Goal: Transaction & Acquisition: Purchase product/service

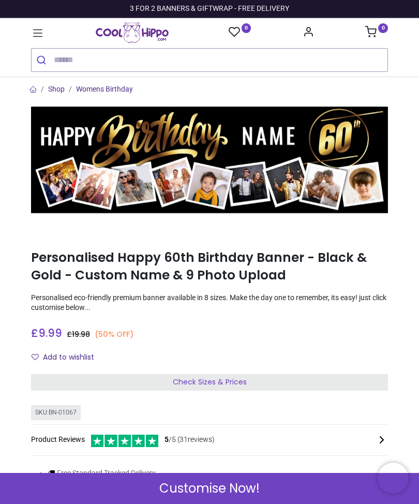
click at [39, 34] on icon at bounding box center [37, 32] width 13 height 13
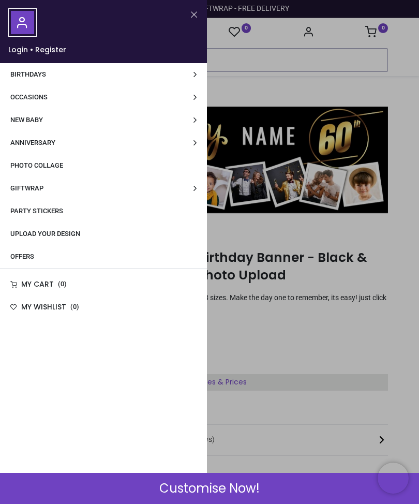
click at [37, 72] on span "Birthdays" at bounding box center [28, 74] width 36 height 8
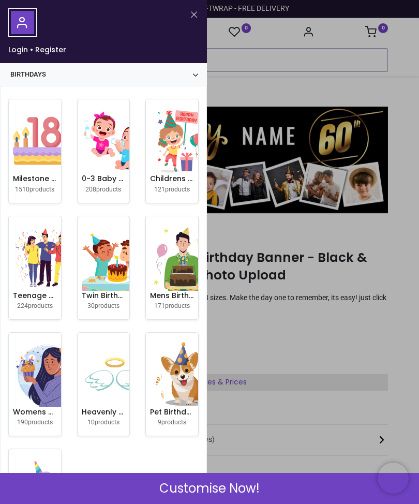
click at [45, 187] on small "1510 products" at bounding box center [34, 189] width 39 height 7
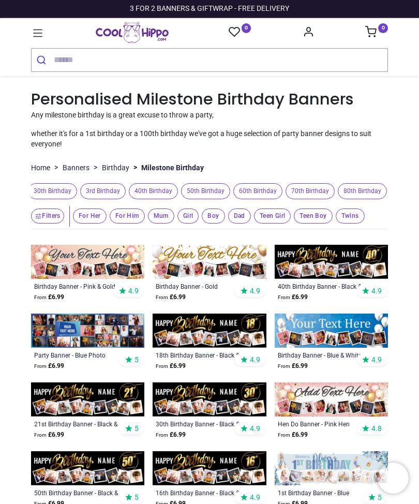
scroll to position [0, 425]
click at [270, 194] on span "60th Birthday" at bounding box center [253, 191] width 49 height 16
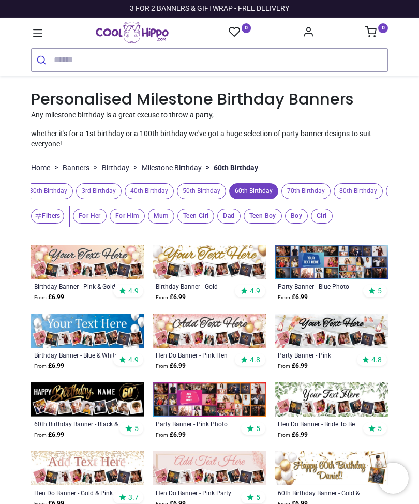
click at [96, 333] on img at bounding box center [87, 331] width 113 height 34
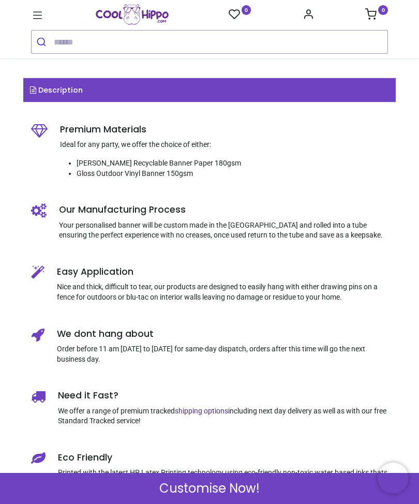
scroll to position [446, 0]
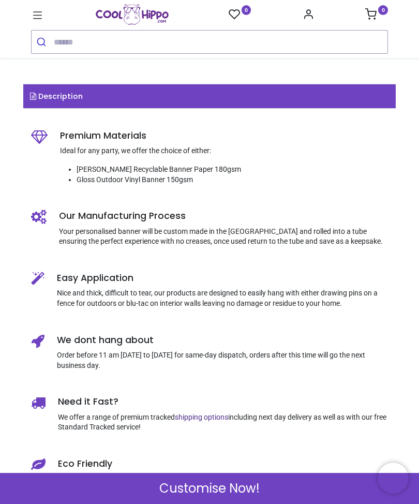
click at [254, 489] on span "Customise Now!" at bounding box center [209, 489] width 100 height 18
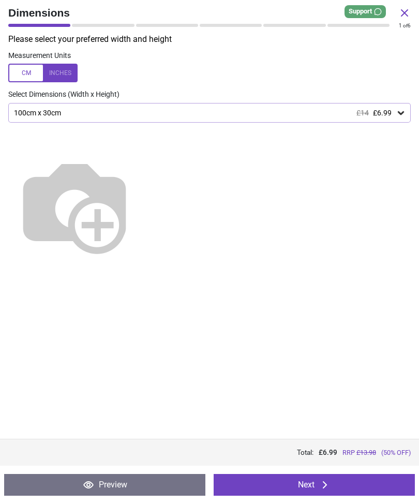
click at [352, 474] on button "Next" at bounding box center [314, 485] width 201 height 22
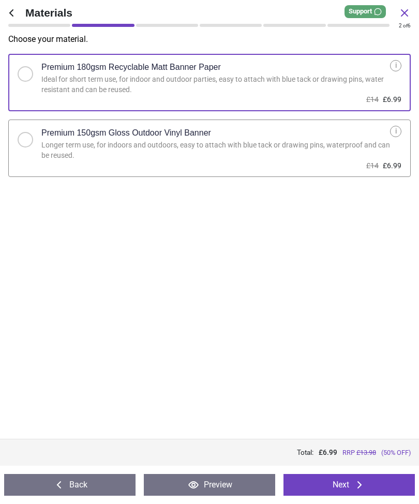
click at [393, 137] on label "Premium 150gsm Gloss Outdoor Vinyl Banner Longer term use, for indoors and outd…" at bounding box center [209, 148] width 403 height 57
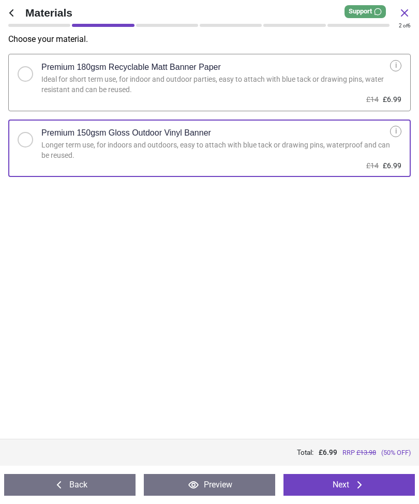
click at [370, 477] on button "Next" at bounding box center [349, 485] width 131 height 22
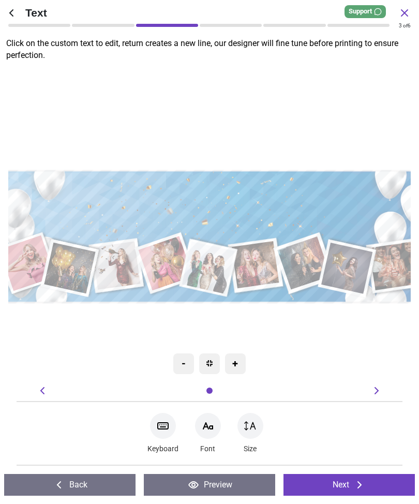
click at [169, 428] on div at bounding box center [163, 426] width 26 height 26
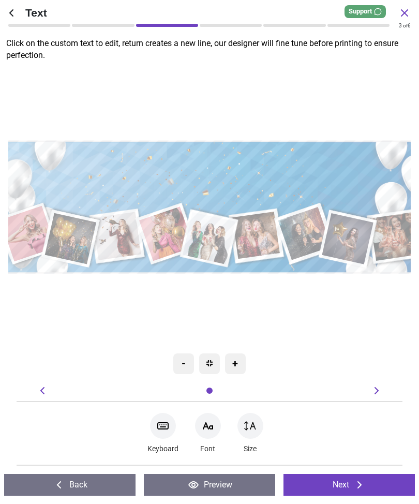
click at [371, 310] on div ".cls-1 { filter: url(#drop-shadow-4); } .cls-1, .cls-2, .cls-3, .cls-4, .cls-5,…" at bounding box center [210, 207] width 440 height 343
type textarea "**********"
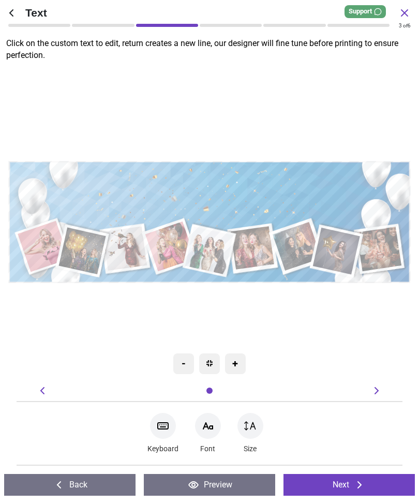
click at [352, 483] on button "Next" at bounding box center [349, 485] width 131 height 22
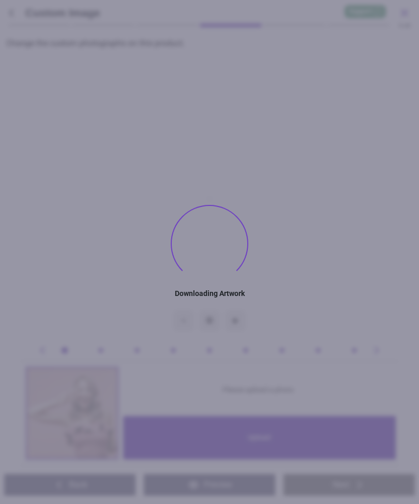
type textarea "**********"
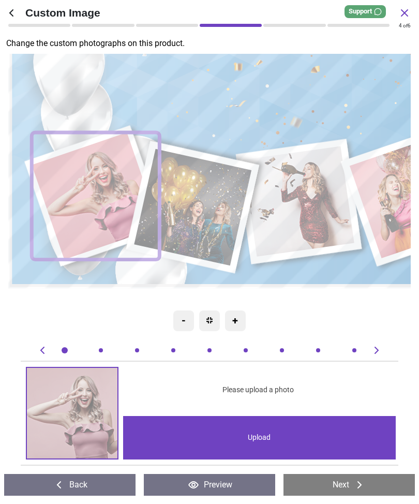
click at [284, 441] on div "Upload" at bounding box center [259, 437] width 273 height 43
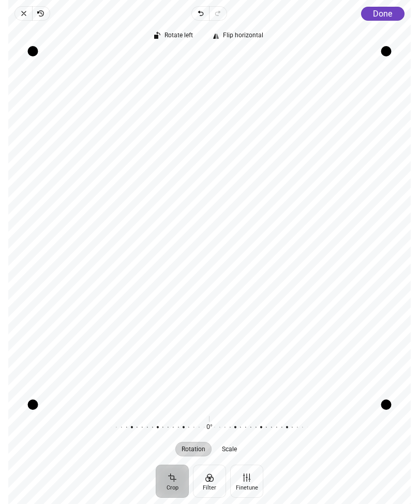
click at [386, 12] on span "Done" at bounding box center [382, 14] width 19 height 10
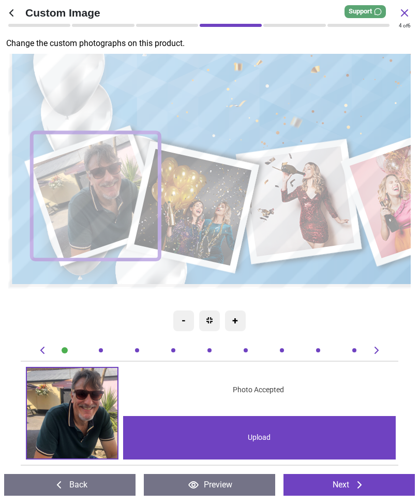
click at [210, 210] on image at bounding box center [194, 207] width 118 height 117
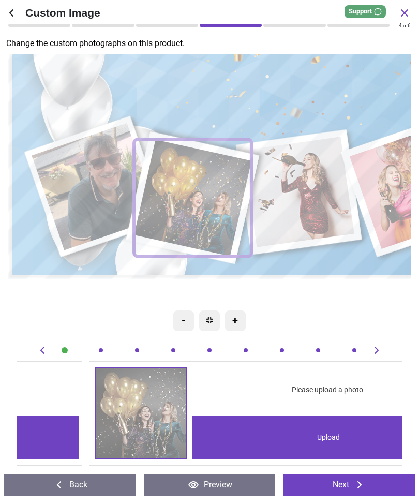
scroll to position [0, 386]
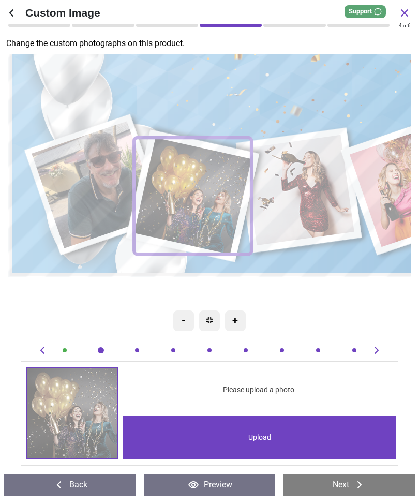
click at [267, 392] on span "Please upload a photo" at bounding box center [258, 390] width 71 height 10
click at [263, 434] on div "Upload" at bounding box center [259, 437] width 273 height 43
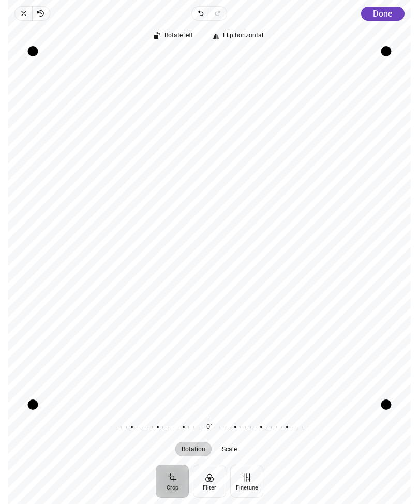
click at [385, 10] on span "Done" at bounding box center [382, 14] width 19 height 10
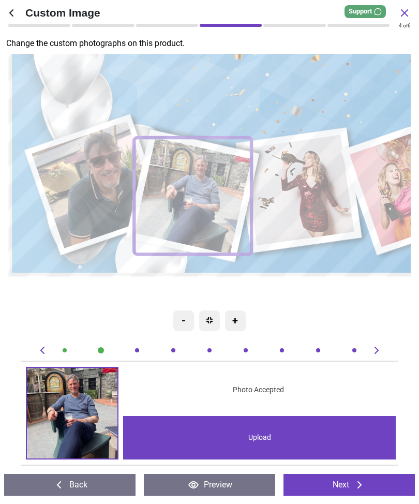
click at [319, 190] on image at bounding box center [299, 190] width 111 height 111
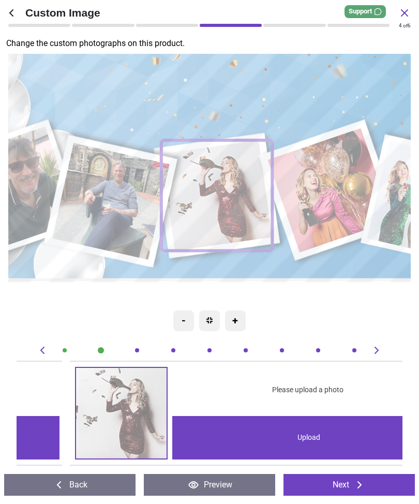
scroll to position [0, 771]
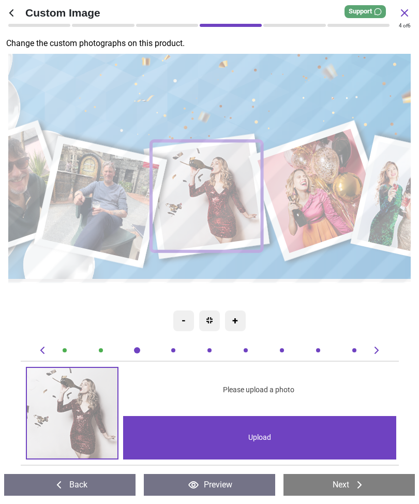
click at [260, 439] on div "Upload" at bounding box center [259, 437] width 273 height 43
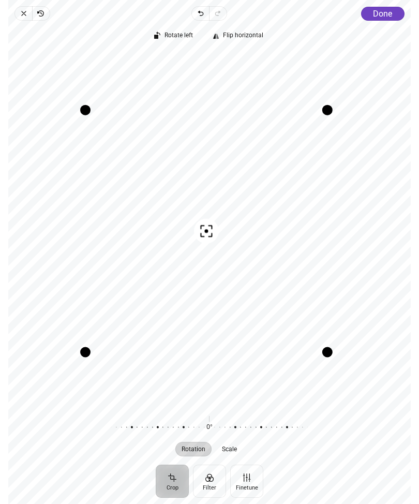
click at [385, 15] on span "Done" at bounding box center [382, 14] width 19 height 10
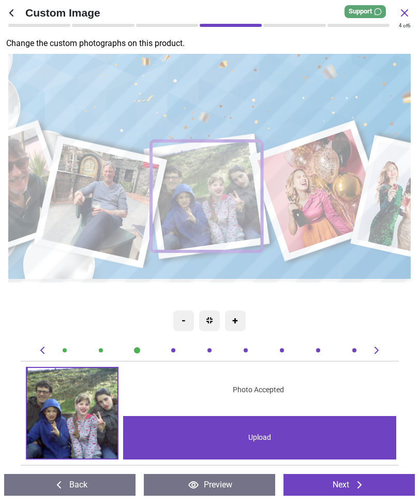
click at [328, 181] on image at bounding box center [321, 191] width 125 height 125
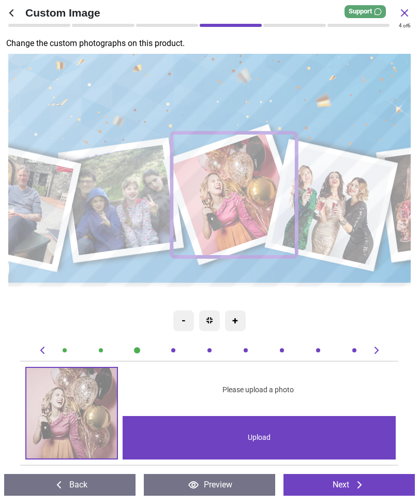
scroll to position [0, 1157]
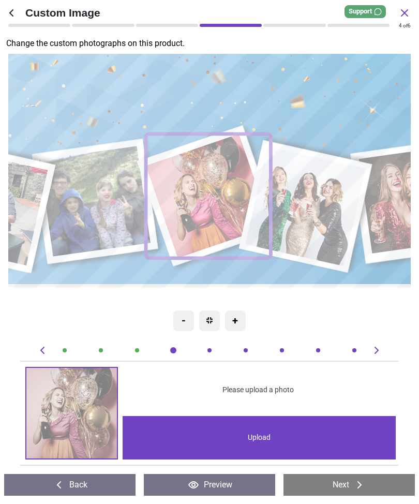
click at [264, 439] on div "Upload" at bounding box center [259, 437] width 273 height 43
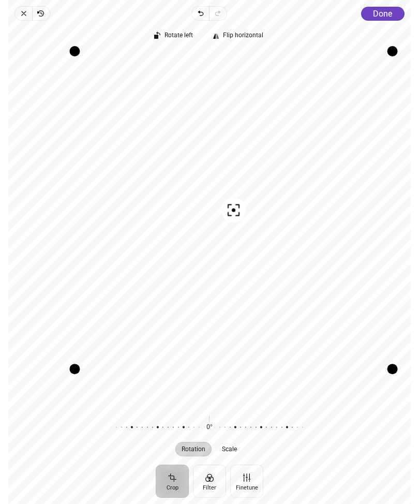
click at [385, 15] on span "Done" at bounding box center [382, 14] width 19 height 10
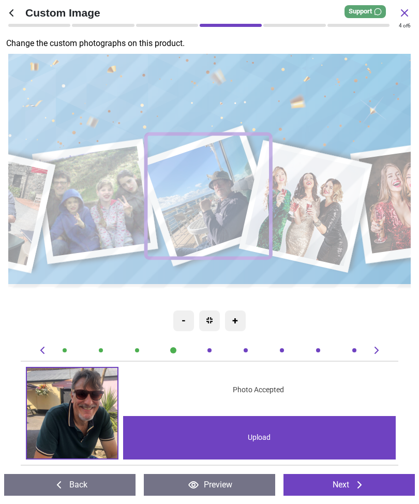
scroll to position [0, 1157]
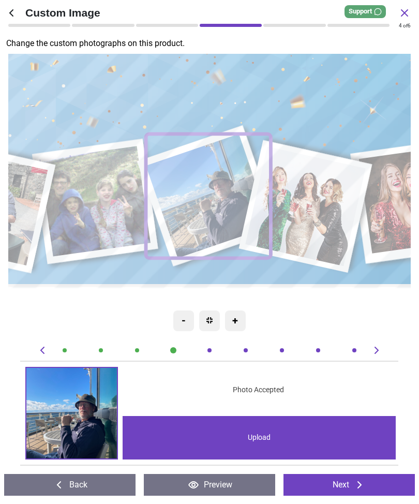
click at [338, 205] on image at bounding box center [307, 206] width 121 height 120
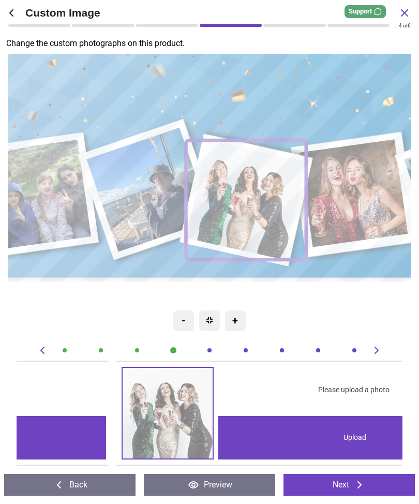
scroll to position [0, 1543]
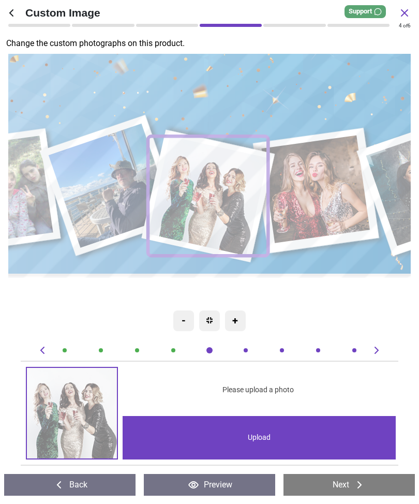
click at [268, 440] on div "Upload" at bounding box center [259, 437] width 273 height 43
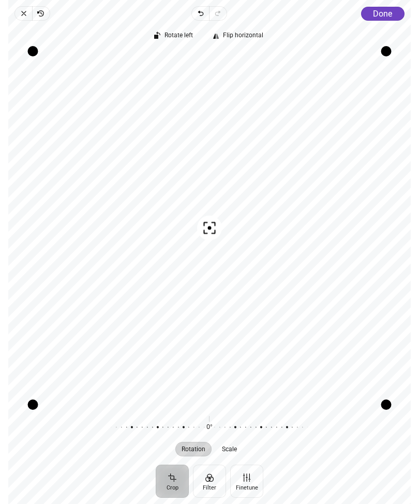
click at [384, 15] on span "Done" at bounding box center [382, 14] width 19 height 10
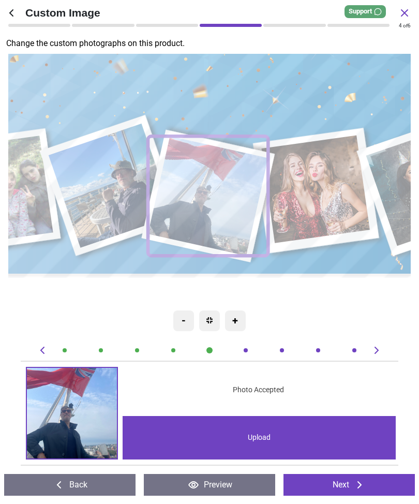
click at [339, 185] on image at bounding box center [317, 189] width 109 height 108
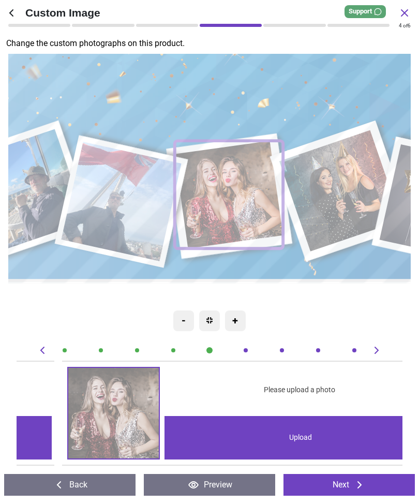
scroll to position [0, 1928]
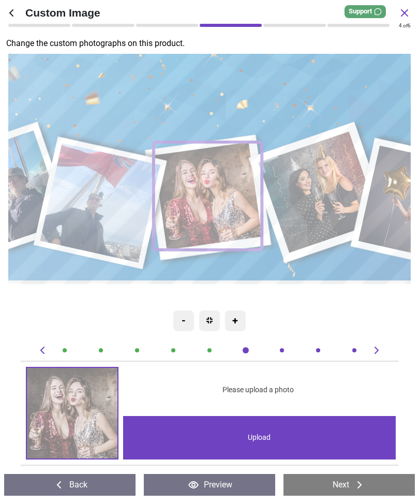
click at [267, 435] on div "Upload" at bounding box center [259, 437] width 273 height 43
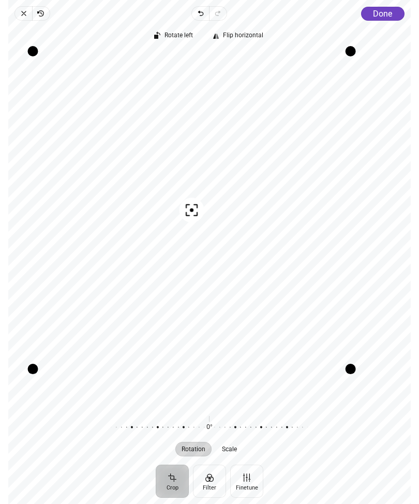
click at [383, 18] on span "Done" at bounding box center [382, 14] width 19 height 10
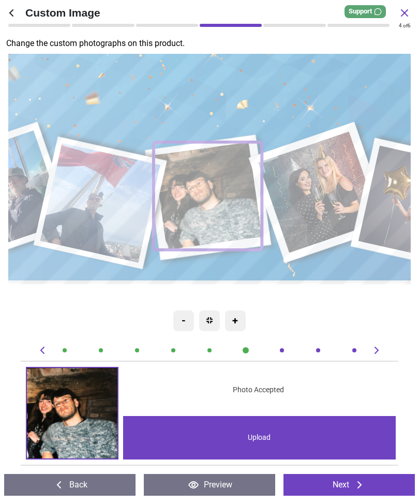
click at [334, 172] on image at bounding box center [321, 192] width 122 height 122
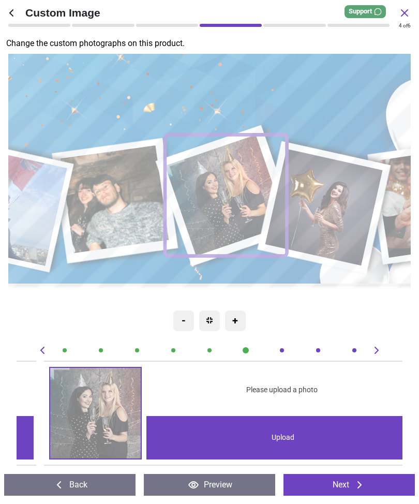
scroll to position [0, 2314]
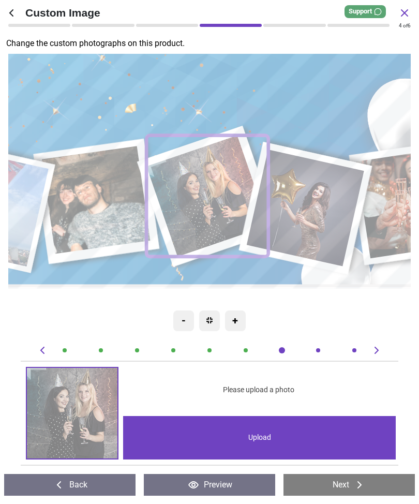
click at [268, 441] on div "Upload" at bounding box center [259, 437] width 273 height 43
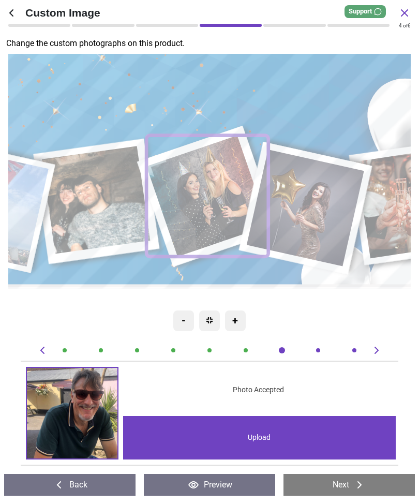
scroll to position [0, 2314]
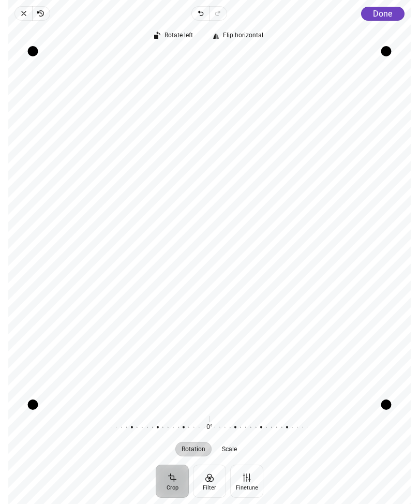
click at [382, 15] on span "Done" at bounding box center [382, 14] width 19 height 10
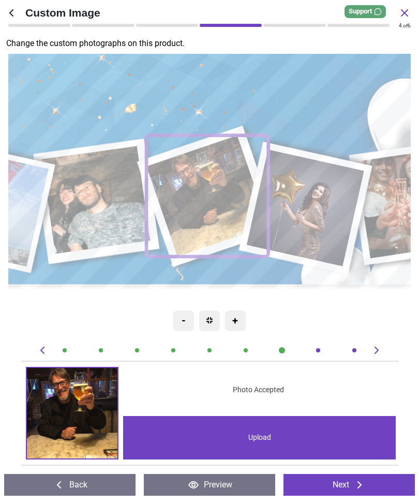
click at [326, 201] on image at bounding box center [308, 208] width 118 height 117
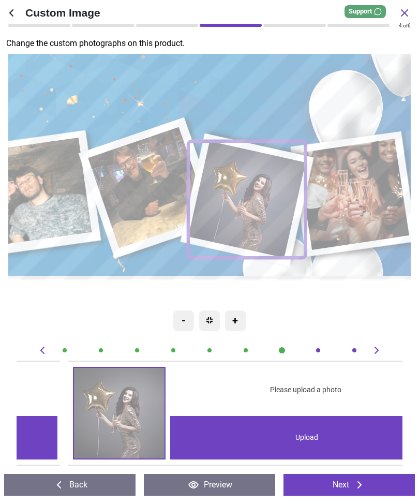
scroll to position [0, 2700]
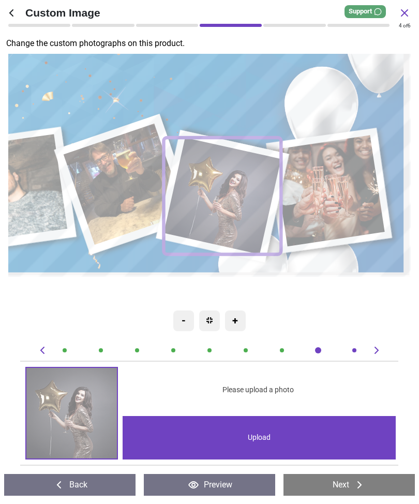
click at [269, 443] on div "Upload" at bounding box center [259, 437] width 273 height 43
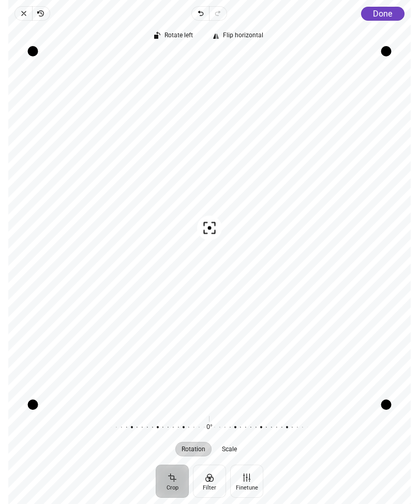
click at [381, 16] on span "Done" at bounding box center [382, 14] width 19 height 10
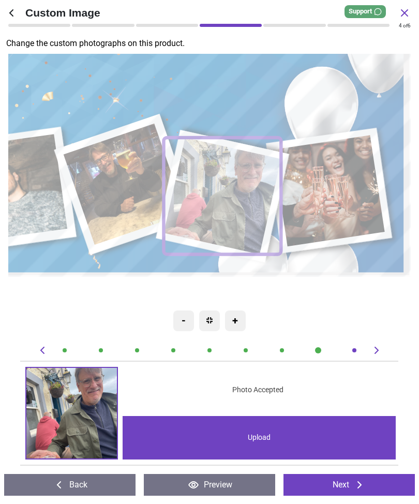
click at [346, 182] on image at bounding box center [331, 191] width 112 height 112
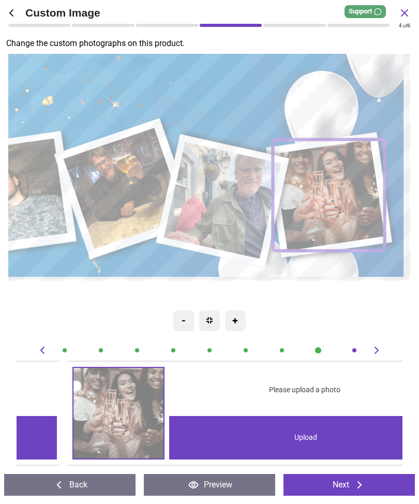
scroll to position [0, 3086]
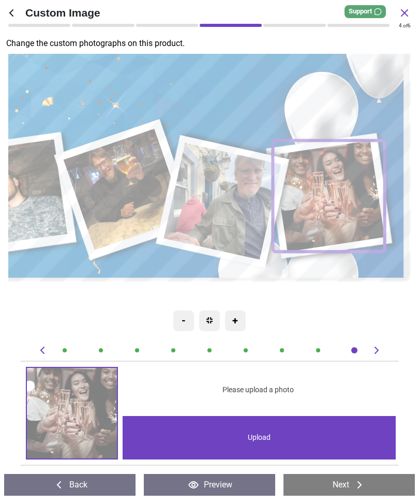
click at [264, 436] on div "Upload" at bounding box center [259, 437] width 273 height 43
